Goal: Information Seeking & Learning: Learn about a topic

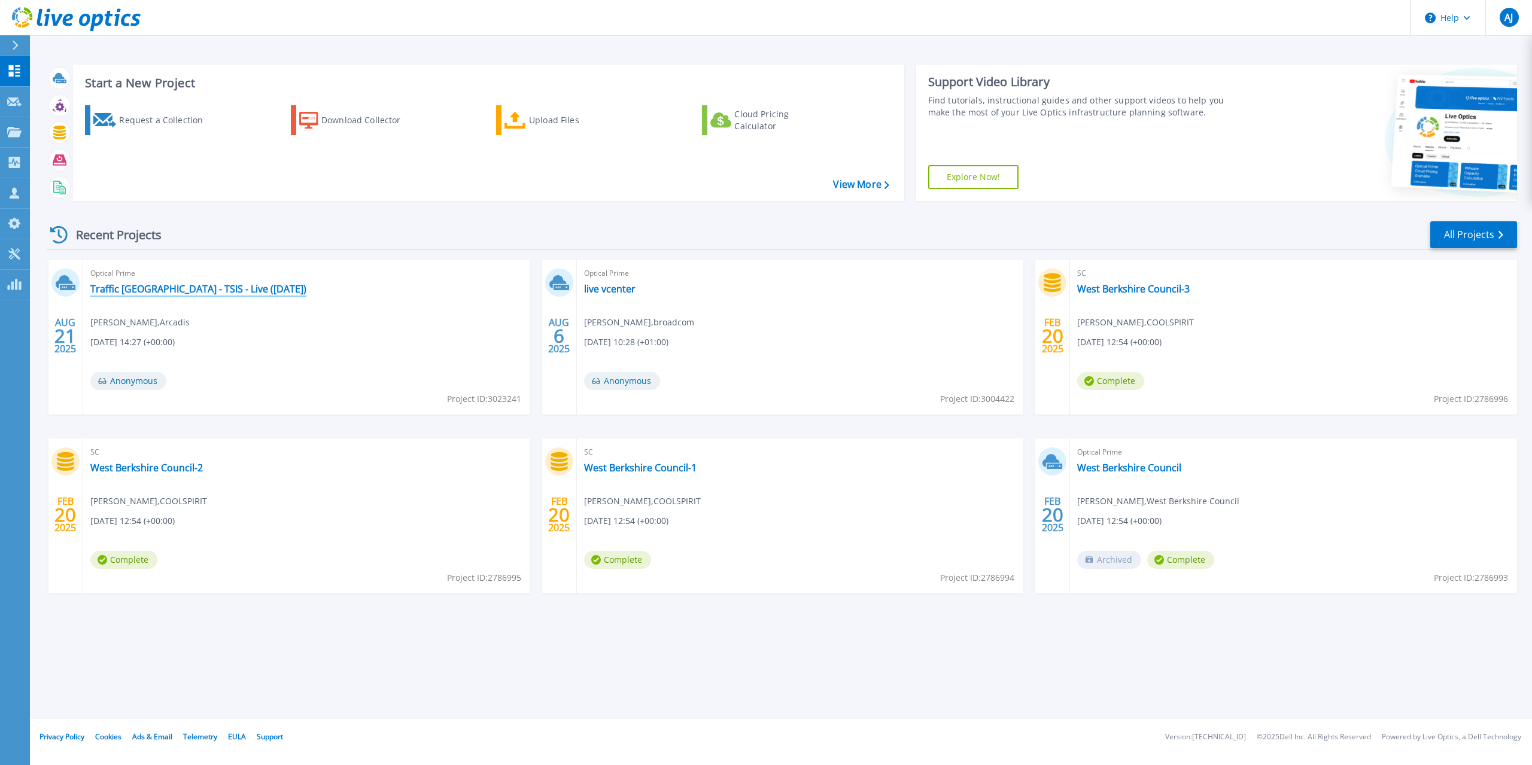
click at [158, 290] on link "Traffic [GEOGRAPHIC_DATA] - TSIS - Live ([DATE])" at bounding box center [198, 289] width 216 height 12
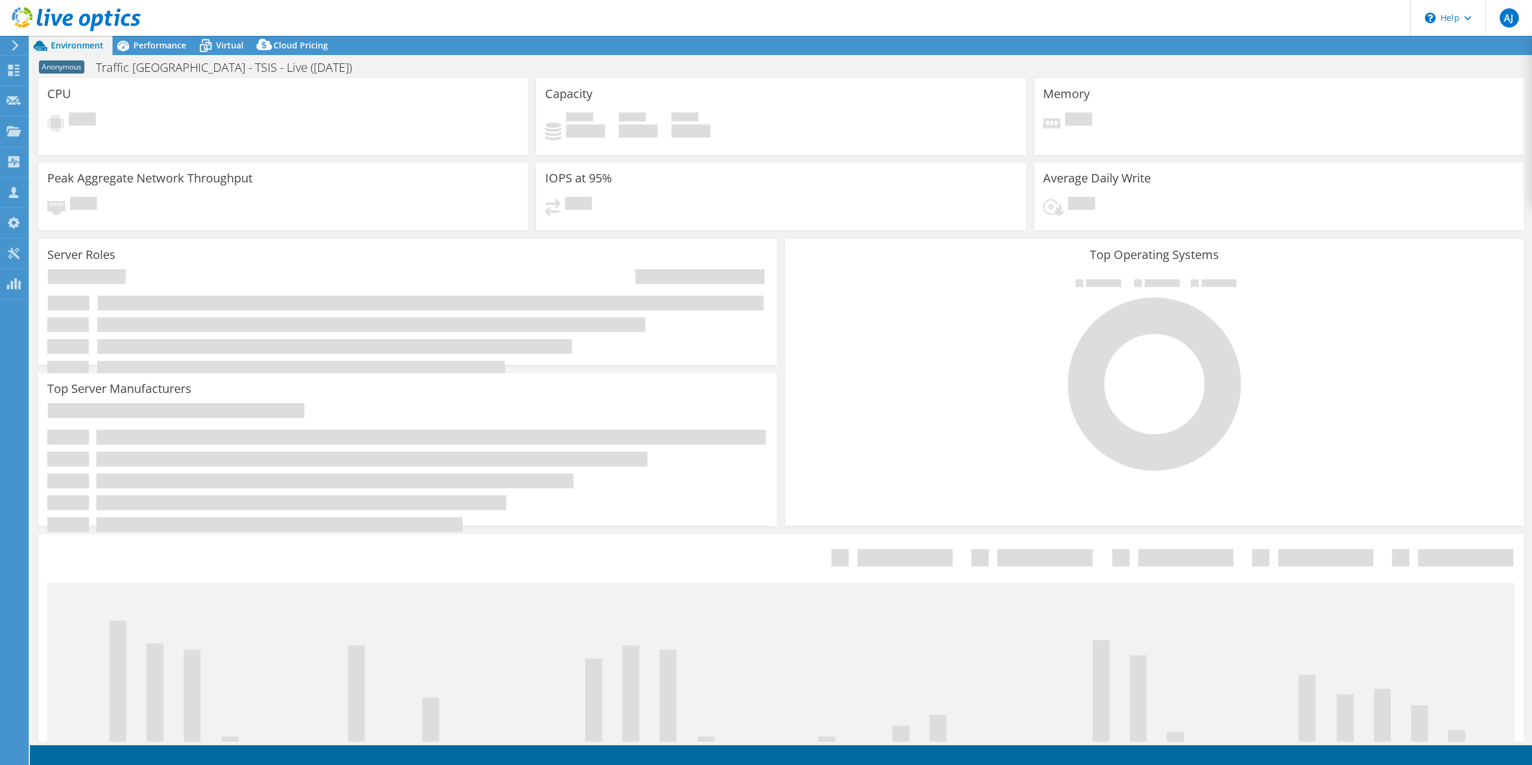
select select "USD"
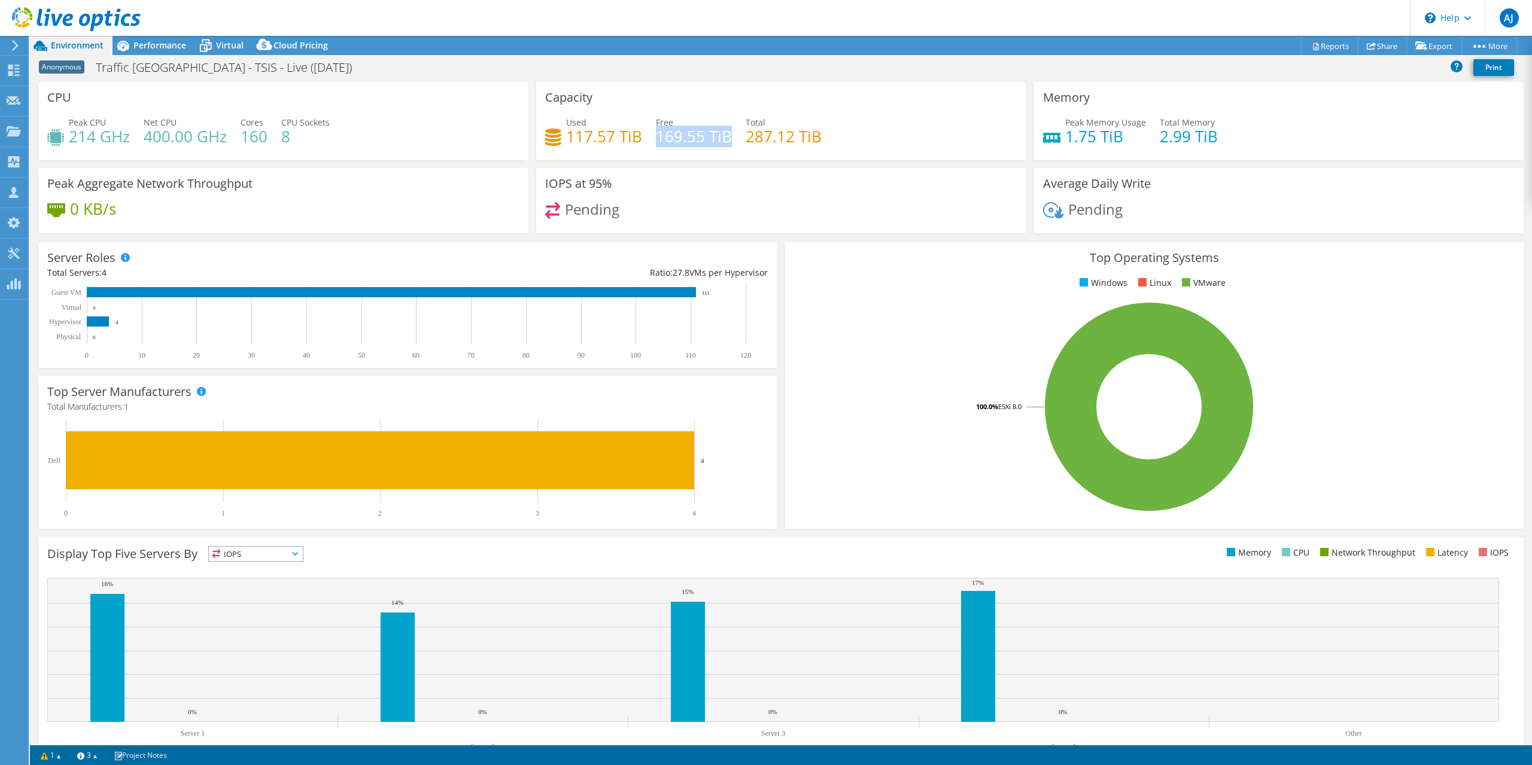
drag, startPoint x: 654, startPoint y: 136, endPoint x: 725, endPoint y: 138, distance: 71.8
click at [725, 138] on h4 "169.55 TiB" at bounding box center [694, 136] width 76 height 13
drag, startPoint x: 741, startPoint y: 138, endPoint x: 819, endPoint y: 139, distance: 77.8
click at [819, 139] on div "Used 117.57 TiB Free 169.55 TiB Total 287.12 TiB" at bounding box center [781, 135] width 472 height 39
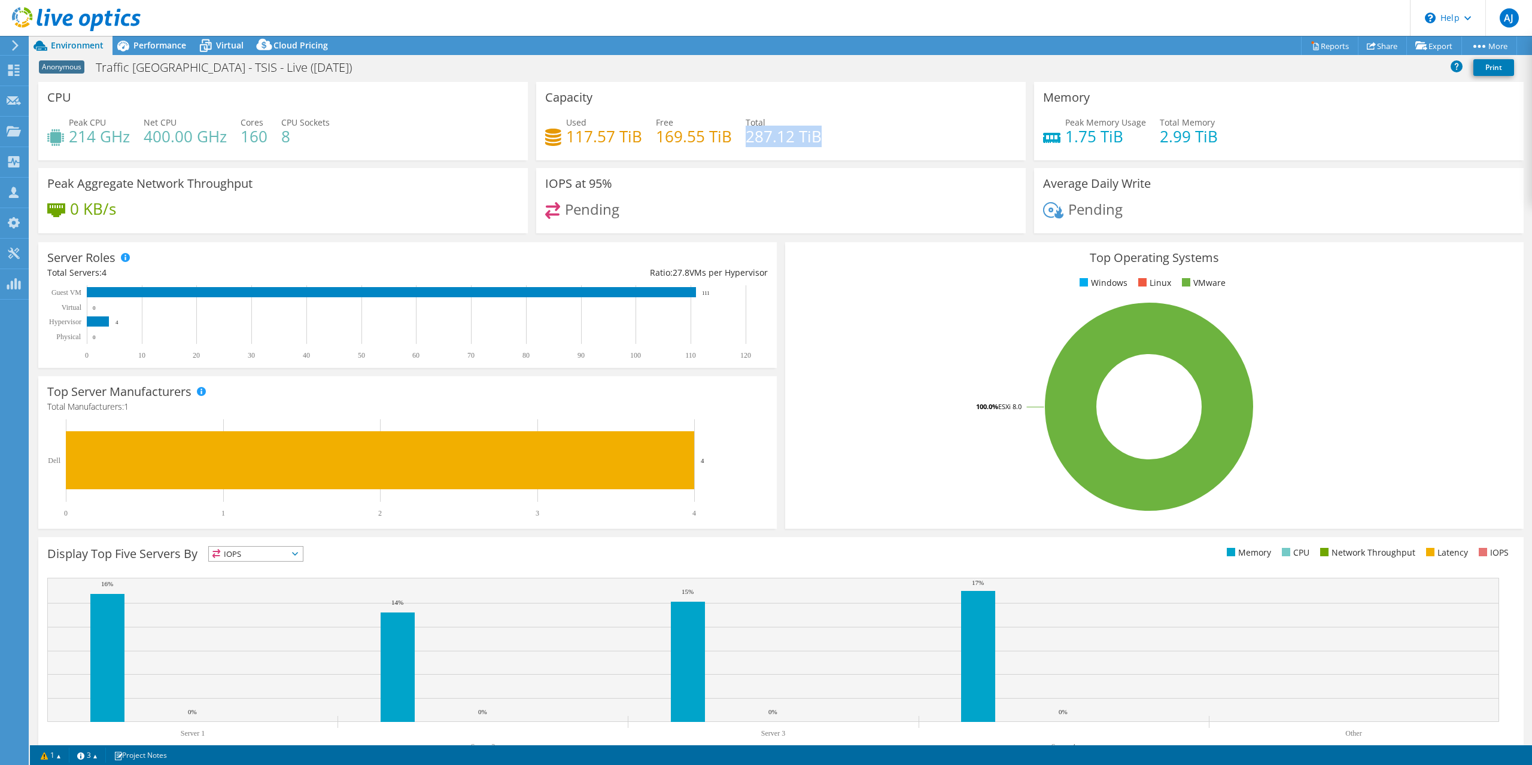
click at [749, 136] on h4 "287.12 TiB" at bounding box center [784, 136] width 76 height 13
drag, startPoint x: 817, startPoint y: 138, endPoint x: 743, endPoint y: 121, distance: 76.1
click at [743, 121] on div "Used 117.57 TiB Free 169.55 TiB Total 287.12 TiB" at bounding box center [781, 135] width 472 height 39
click at [219, 46] on span "Virtual" at bounding box center [230, 44] width 28 height 11
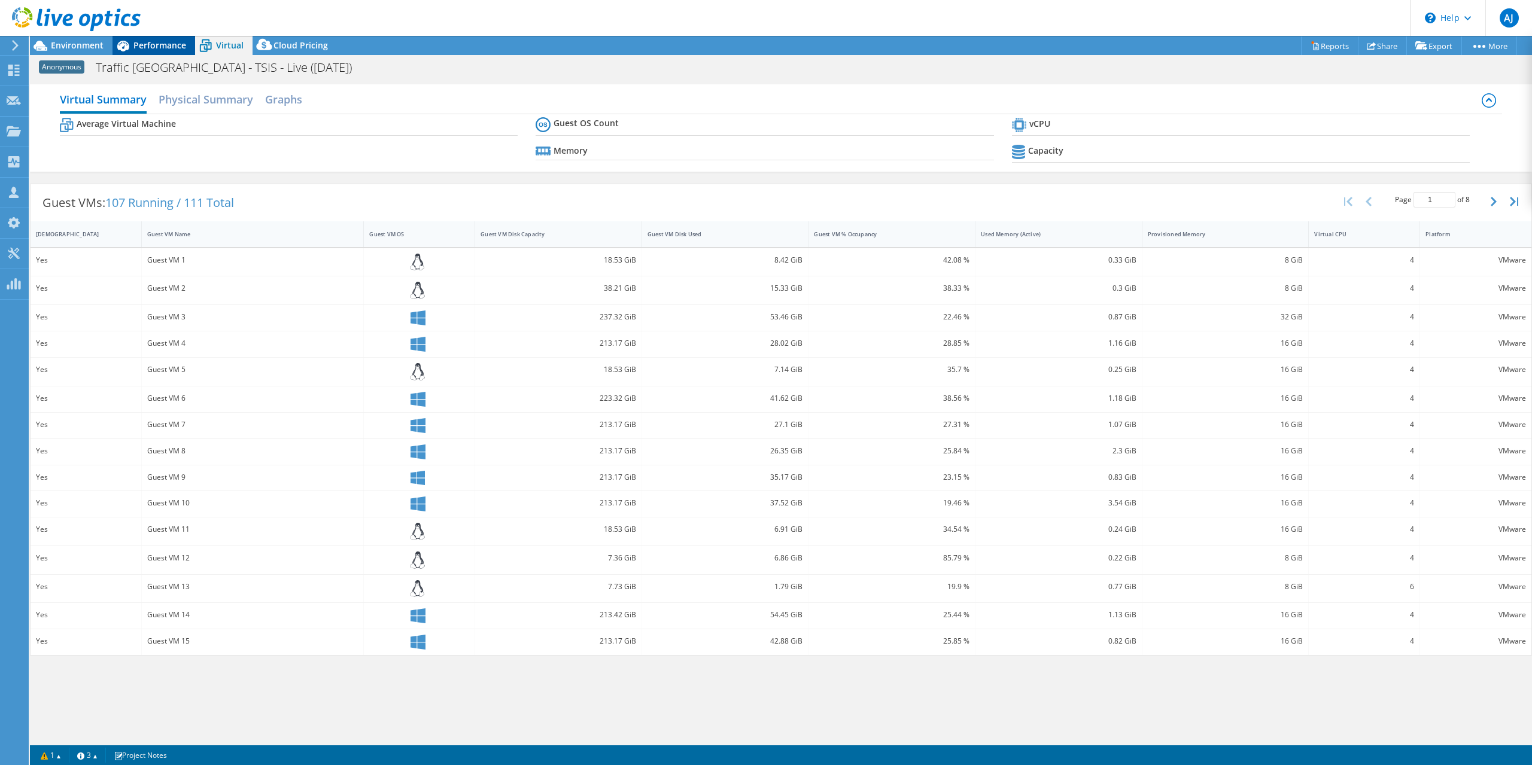
click at [165, 47] on span "Performance" at bounding box center [159, 44] width 53 height 11
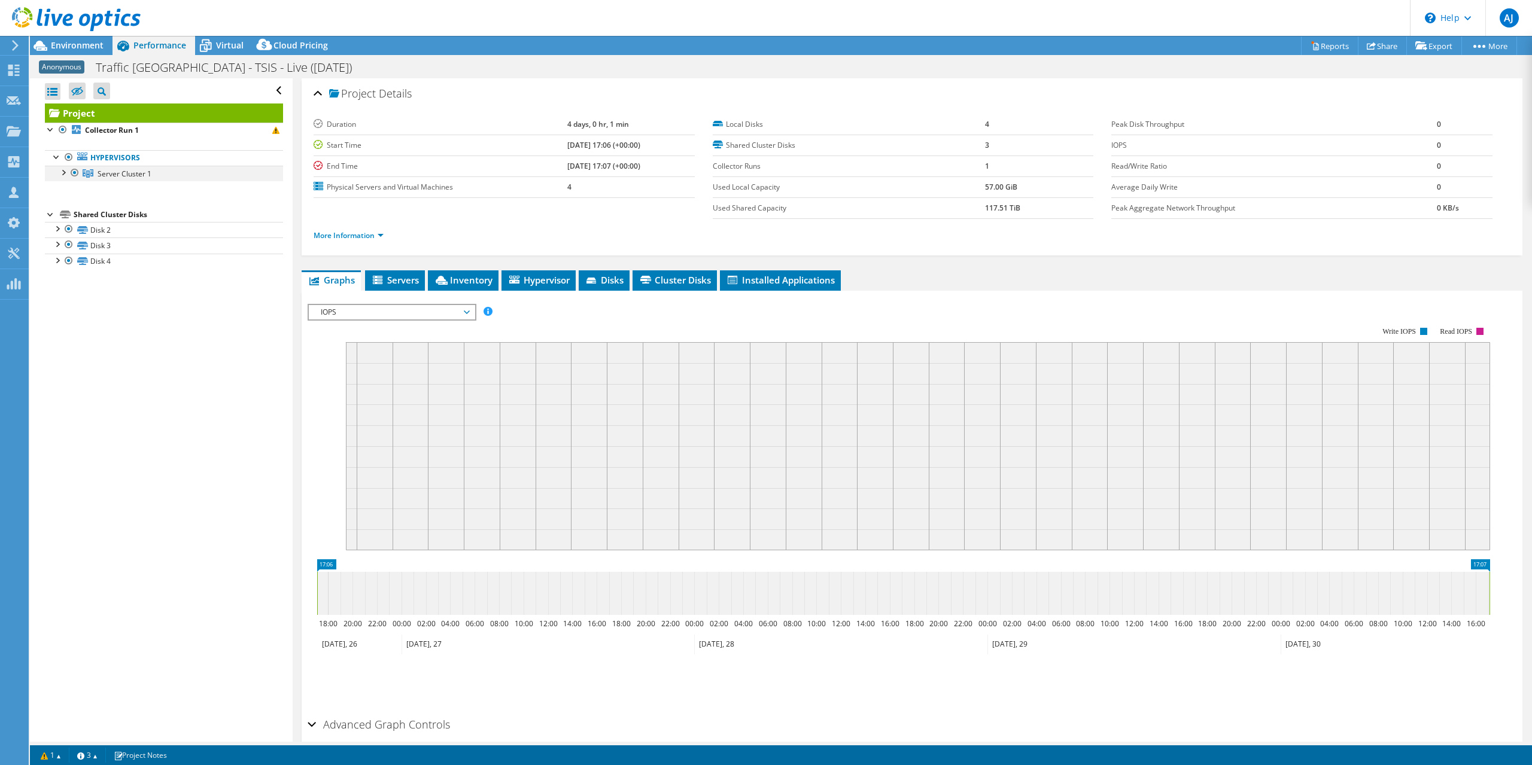
click at [60, 169] on div at bounding box center [63, 172] width 12 height 12
click at [56, 160] on div at bounding box center [57, 156] width 12 height 12
click at [54, 156] on div at bounding box center [57, 156] width 12 height 12
click at [69, 187] on div at bounding box center [69, 187] width 12 height 12
click at [68, 280] on div at bounding box center [69, 281] width 12 height 12
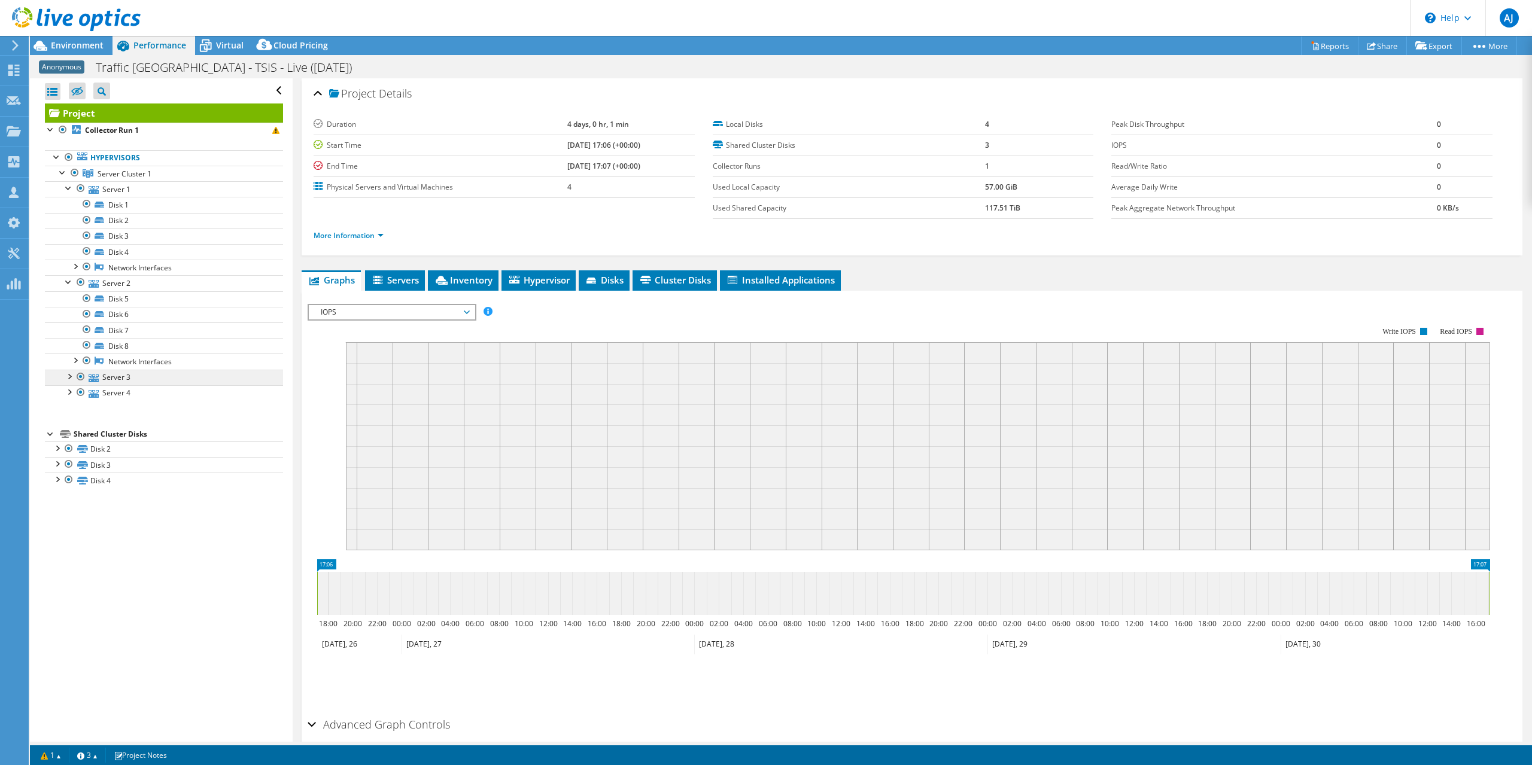
drag, startPoint x: 72, startPoint y: 373, endPoint x: 71, endPoint y: 380, distance: 7.2
click at [72, 373] on div at bounding box center [69, 376] width 12 height 12
click at [69, 467] on div at bounding box center [69, 470] width 12 height 12
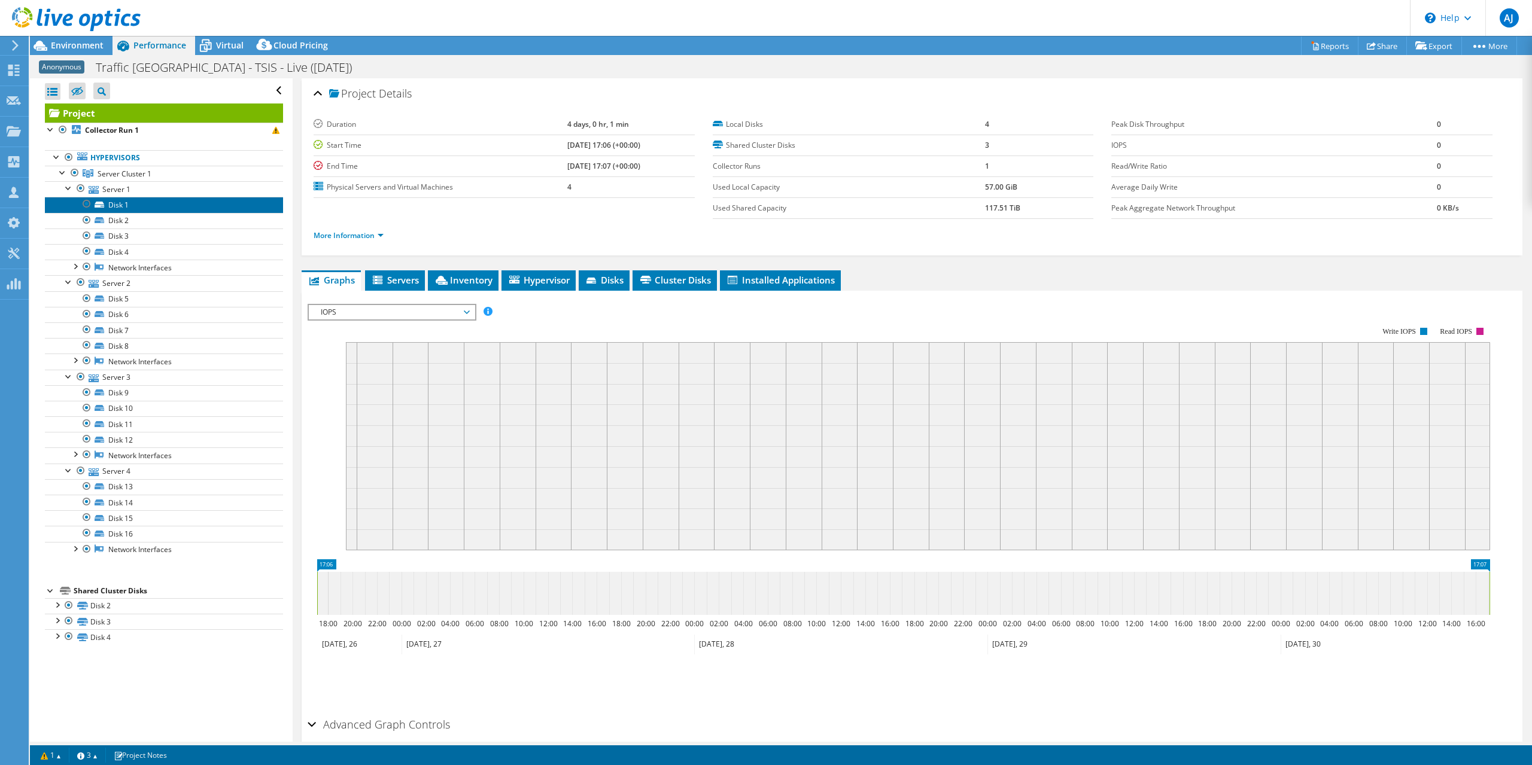
click at [108, 202] on link "Disk 1" at bounding box center [164, 205] width 238 height 16
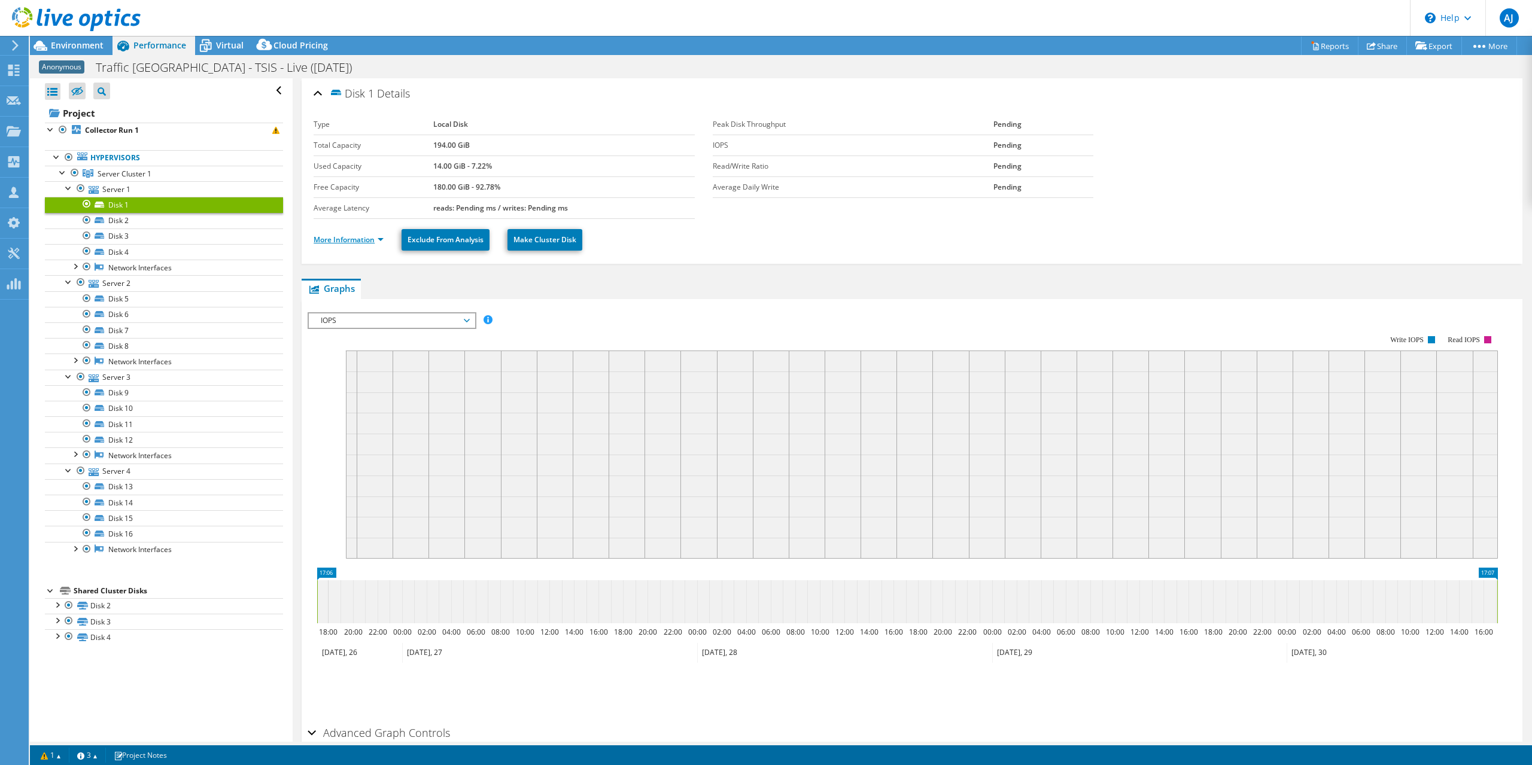
click at [383, 235] on link "More Information" at bounding box center [349, 240] width 70 height 10
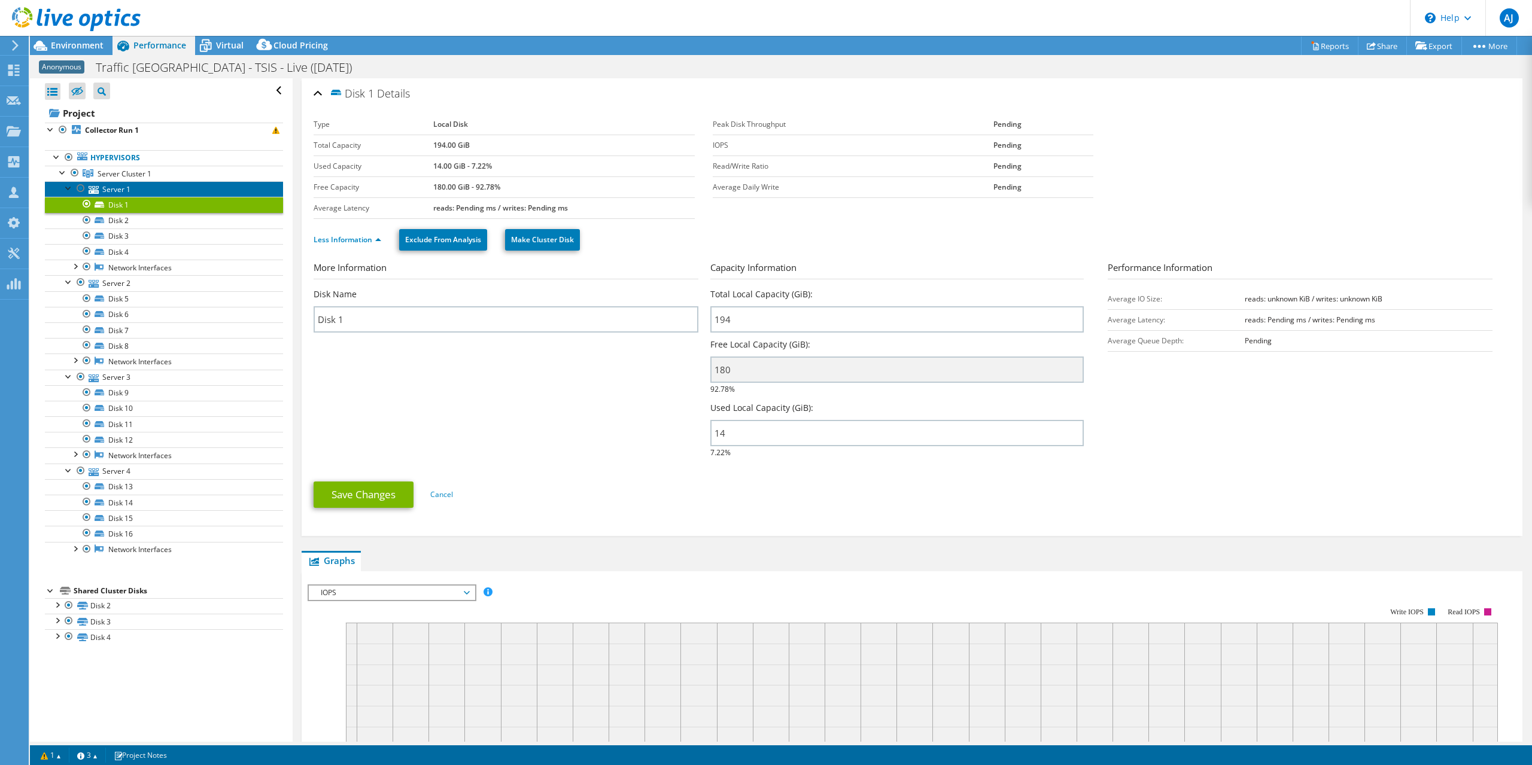
click at [110, 185] on link "Server 1" at bounding box center [164, 189] width 238 height 16
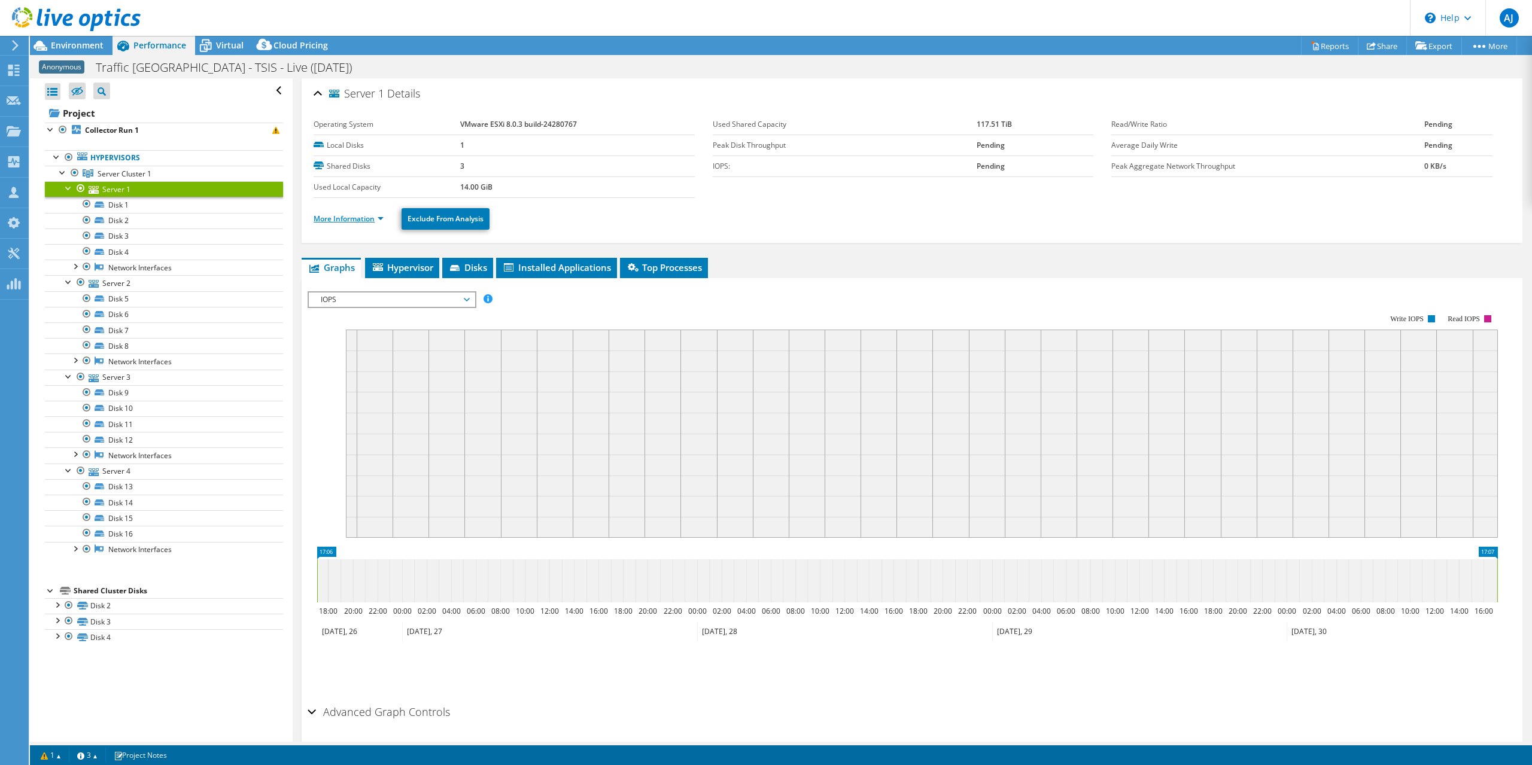
click at [383, 217] on link "More Information" at bounding box center [349, 219] width 70 height 10
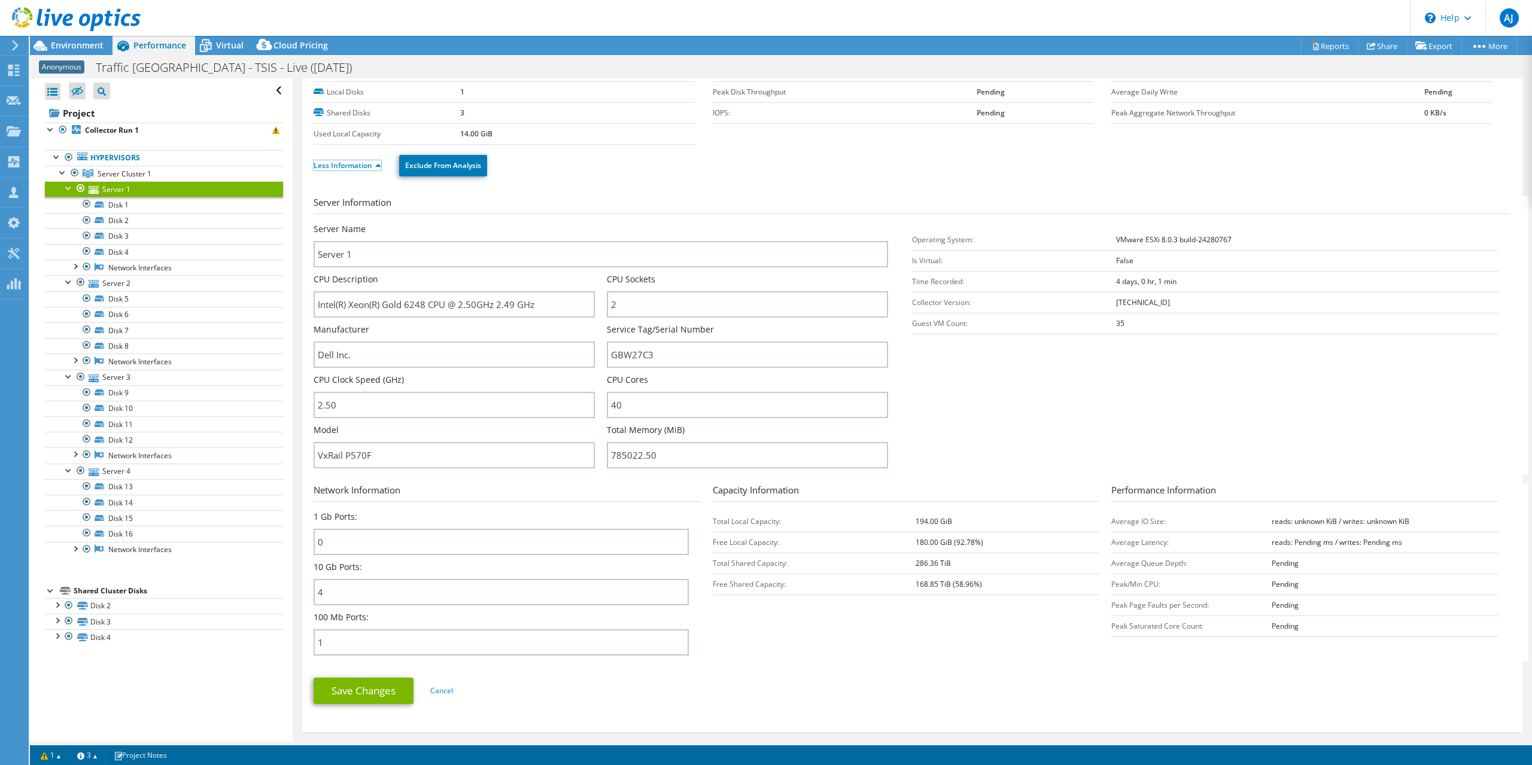
scroll to position [120, 0]
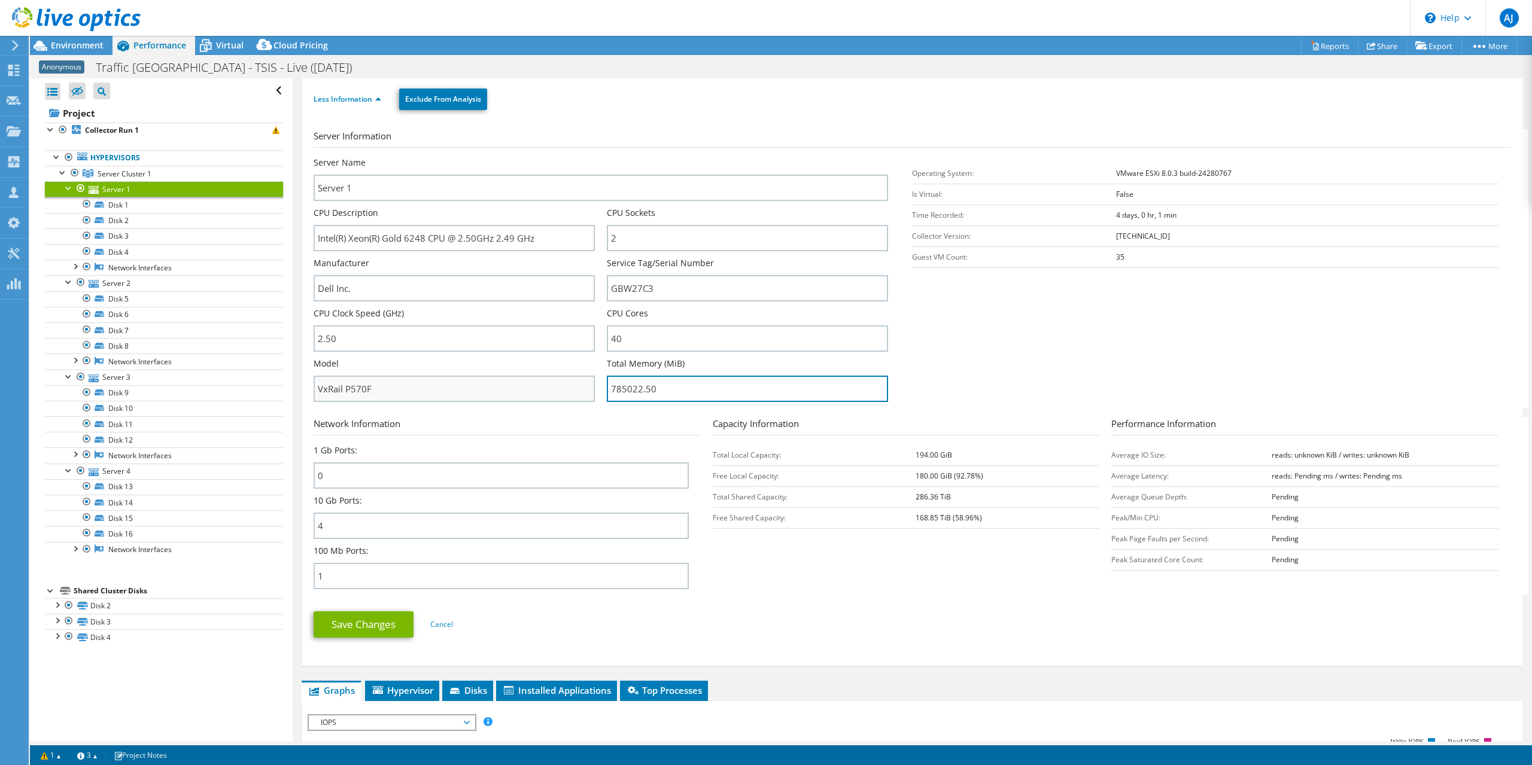
drag, startPoint x: 686, startPoint y: 391, endPoint x: 534, endPoint y: 389, distance: 152.0
click at [535, 157] on div "Server Name Server 1 CPU Description Intel(R) Xeon(R) Gold 6248 CPU @ 2.50GHz 2…" at bounding box center [607, 157] width 586 height 0
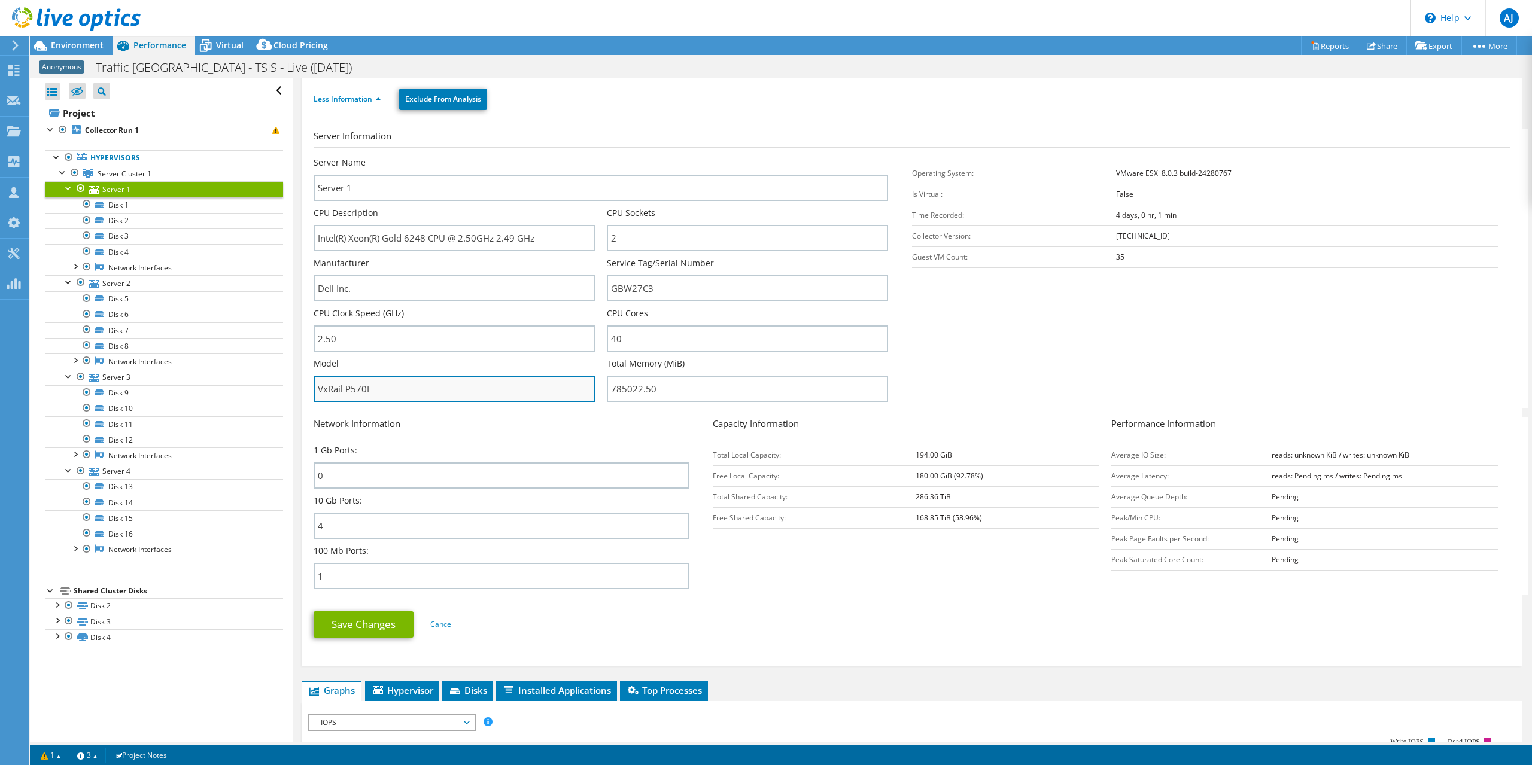
click at [519, 390] on input "VxRail P570F" at bounding box center [454, 389] width 281 height 26
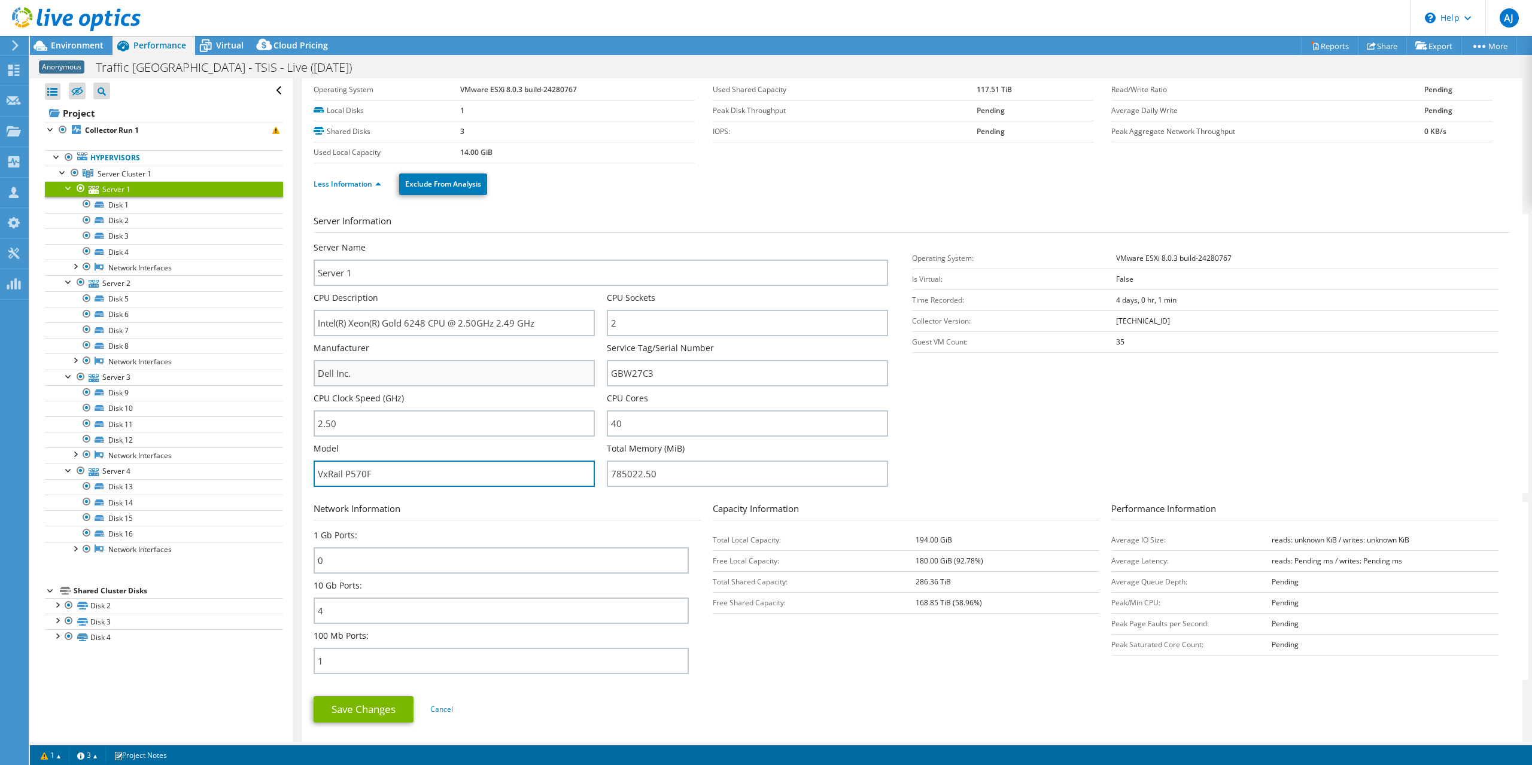
scroll to position [0, 0]
